Goal: Task Accomplishment & Management: Use online tool/utility

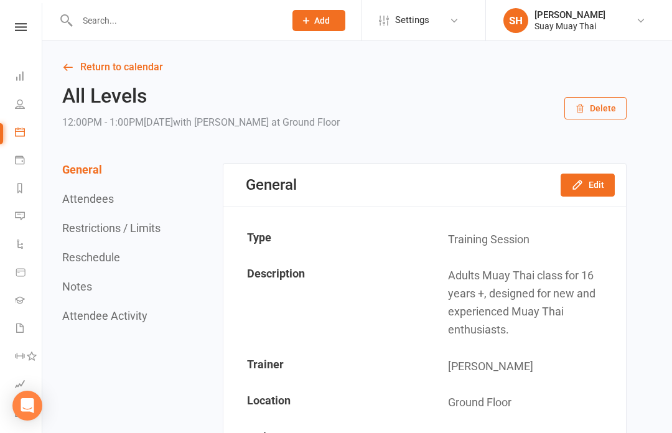
click at [160, 22] on input "text" at bounding box center [174, 20] width 203 height 17
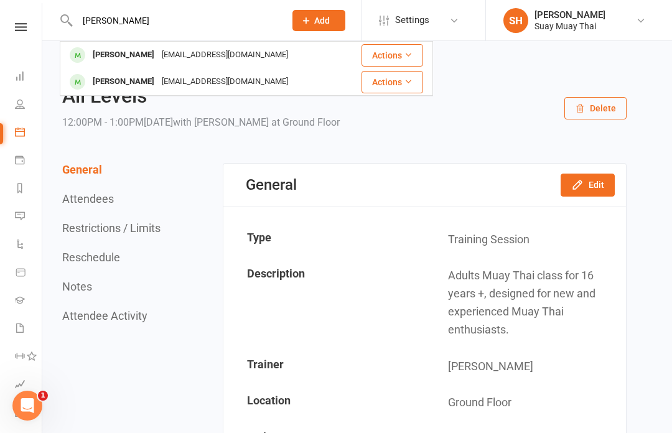
type input "[PERSON_NAME]"
click at [224, 78] on div "[EMAIL_ADDRESS][DOMAIN_NAME]" at bounding box center [225, 82] width 134 height 18
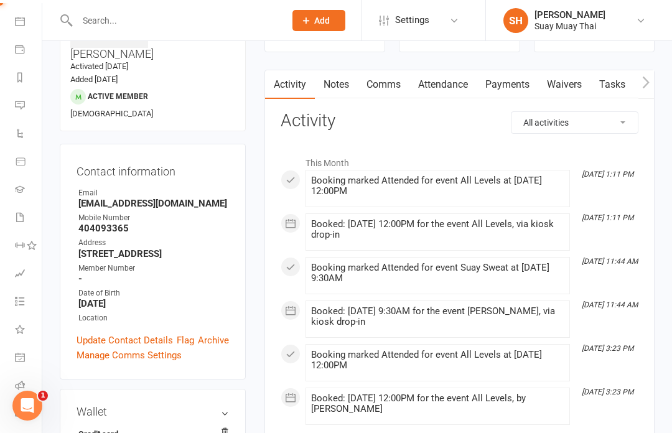
scroll to position [110, 0]
click at [12, 408] on li "Class check-in" at bounding box center [21, 415] width 42 height 28
click at [5, 414] on li "Class check-in" at bounding box center [21, 415] width 42 height 28
click at [19, 413] on icon at bounding box center [20, 414] width 10 height 10
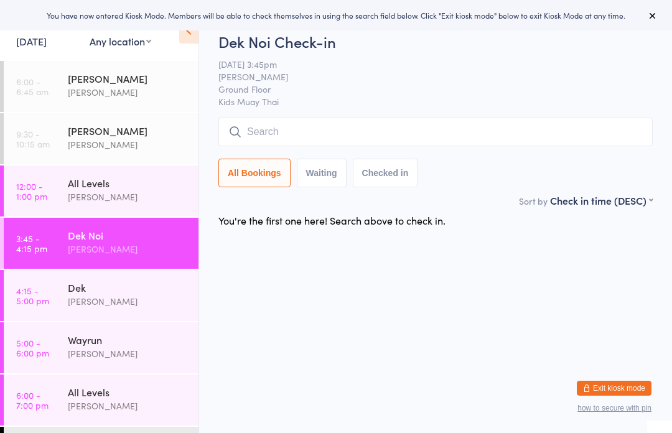
click at [148, 134] on div "[PERSON_NAME]" at bounding box center [128, 131] width 120 height 14
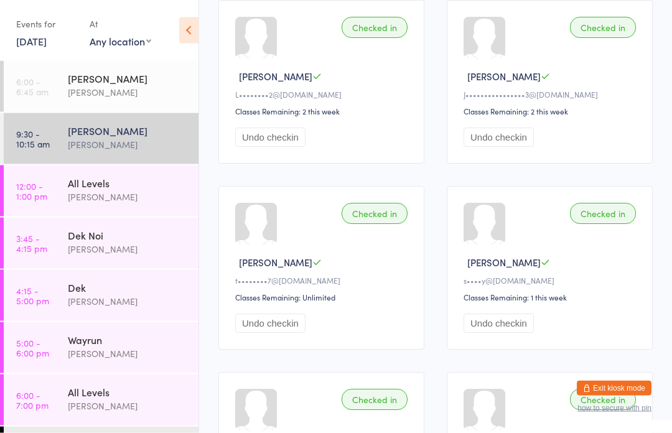
scroll to position [218, 0]
click at [270, 333] on button "Undo checkin" at bounding box center [270, 322] width 70 height 19
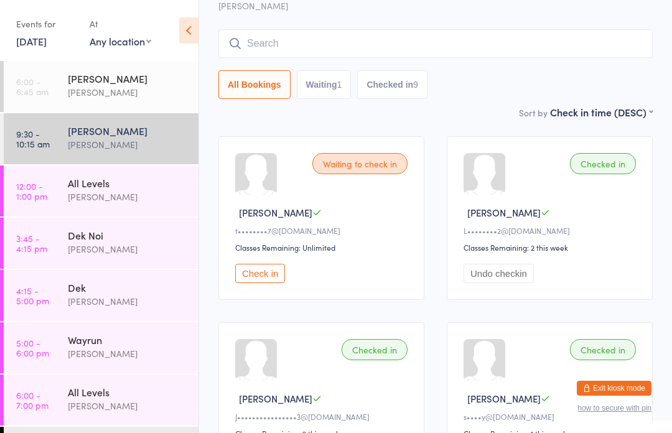
scroll to position [83, 0]
click at [130, 203] on div "[PERSON_NAME]" at bounding box center [128, 197] width 120 height 14
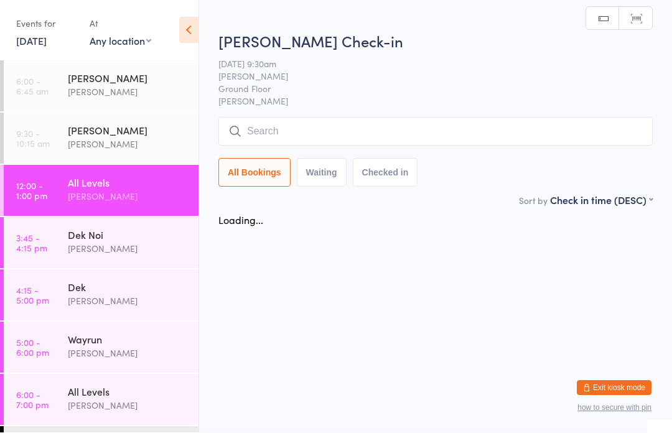
scroll to position [1, 0]
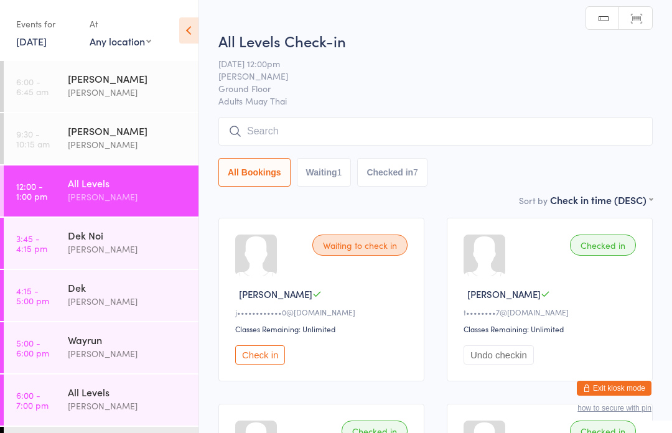
click at [44, 132] on time "9:30 - 10:15 am" at bounding box center [33, 139] width 34 height 20
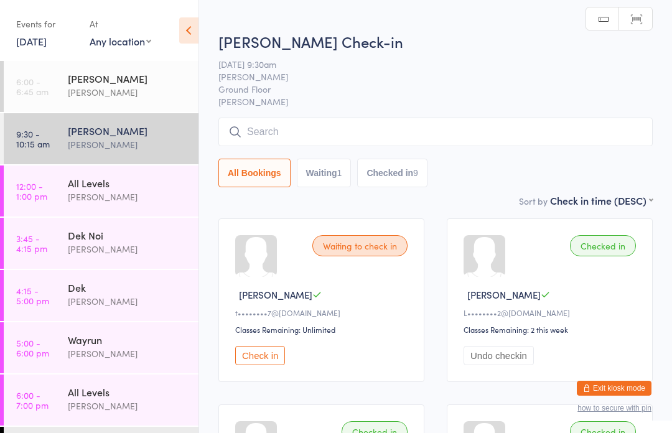
click at [32, 194] on time "12:00 - 1:00 pm" at bounding box center [31, 191] width 31 height 20
